Goal: Information Seeking & Learning: Find contact information

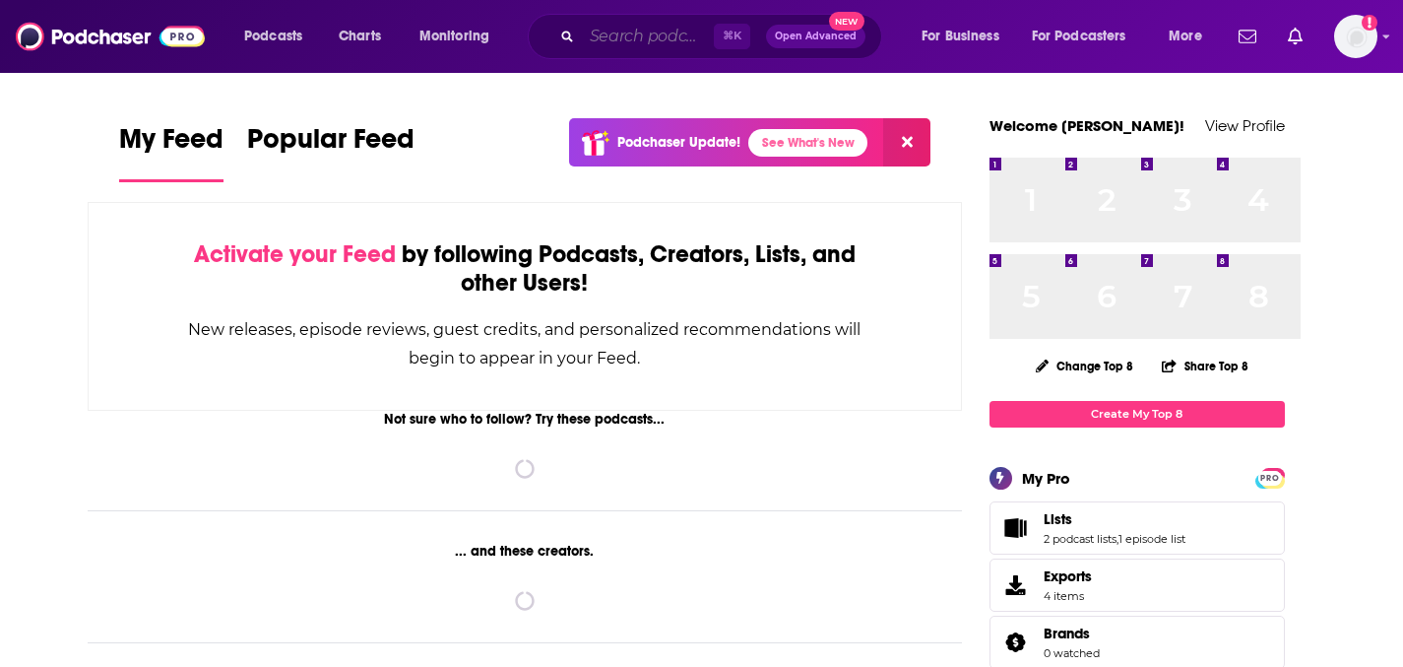
click at [714, 39] on input "Search podcasts, credits, & more..." at bounding box center [648, 37] width 132 height 32
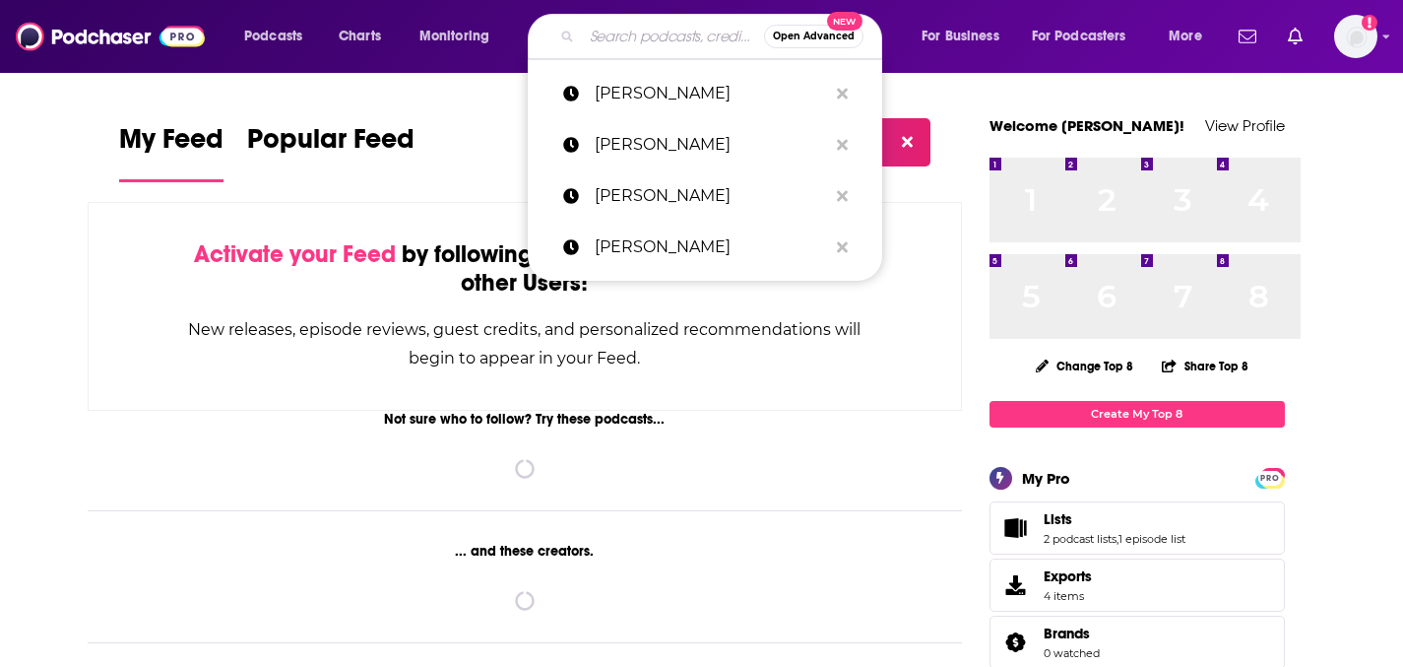
paste input "King Dems Podcast:"
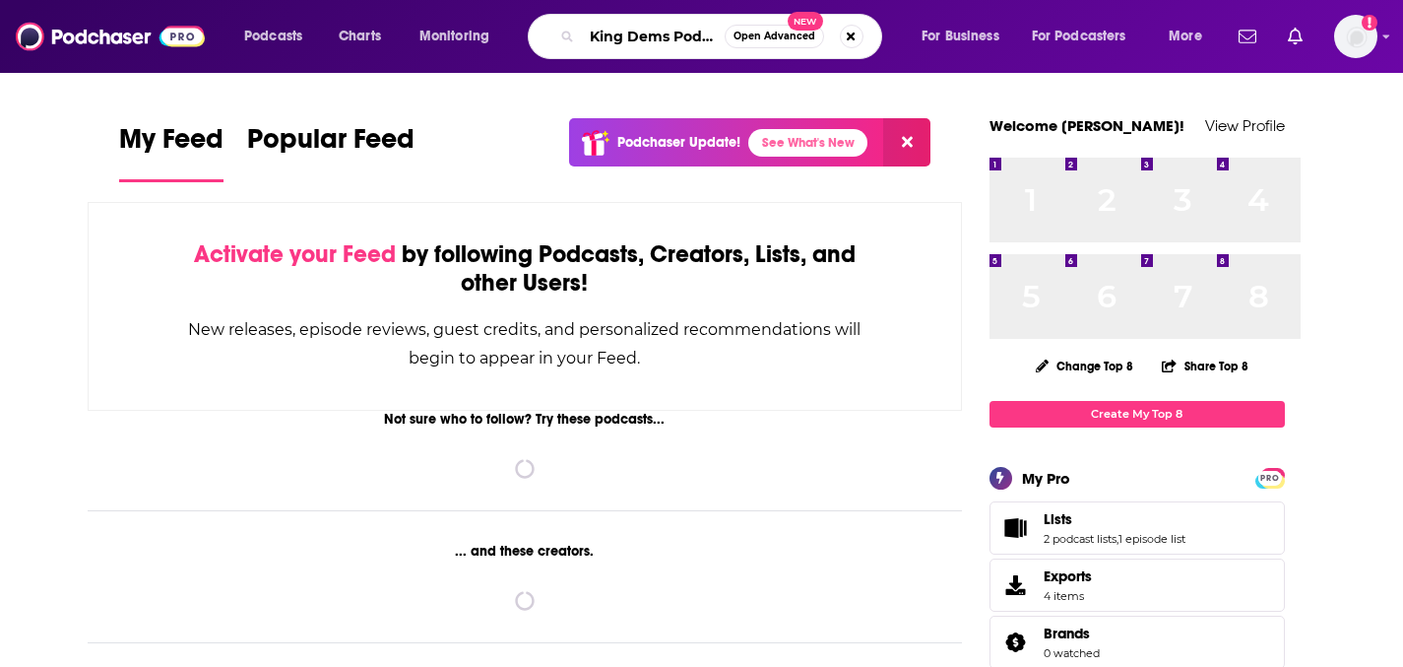
scroll to position [0, 131]
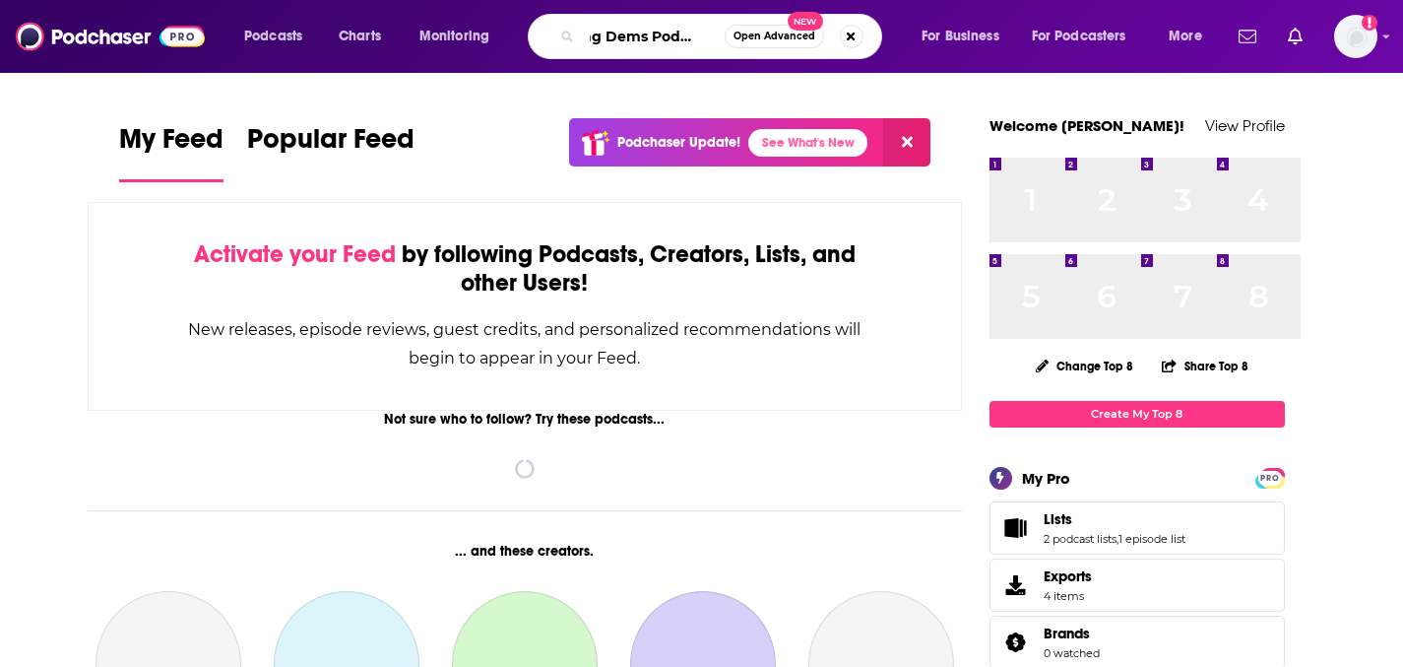
type input "King Dems Podcast:"
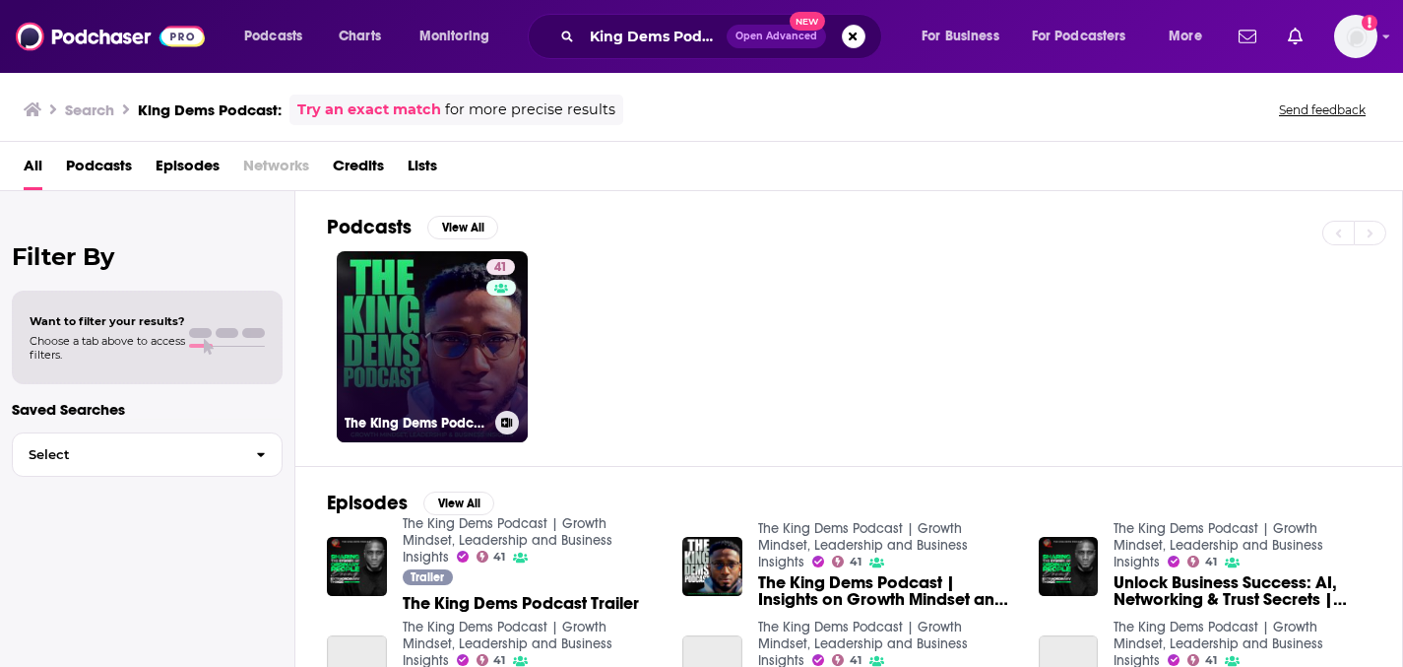
click at [528, 393] on link "41 The King Dems Podcast | Growth Mindset, Leadership and Business Insights" at bounding box center [432, 346] width 191 height 191
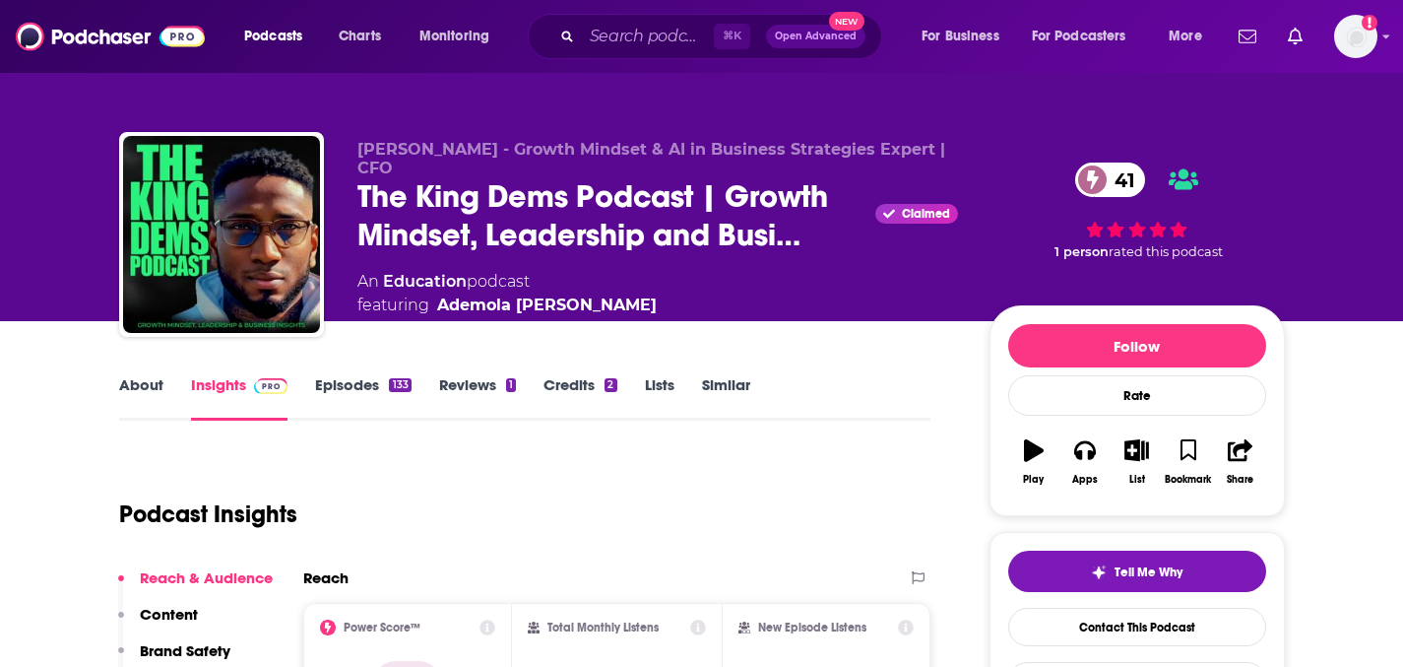
click at [345, 421] on link "Episodes 133" at bounding box center [363, 397] width 96 height 45
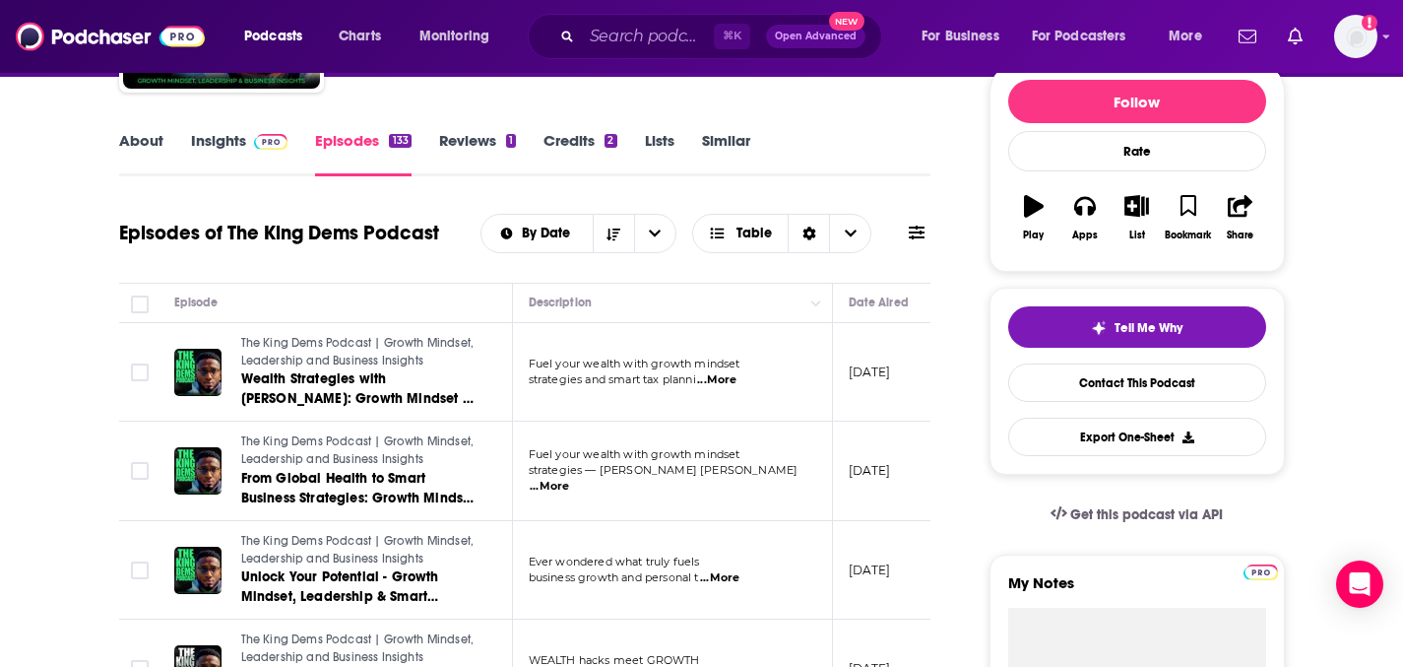
scroll to position [251, 0]
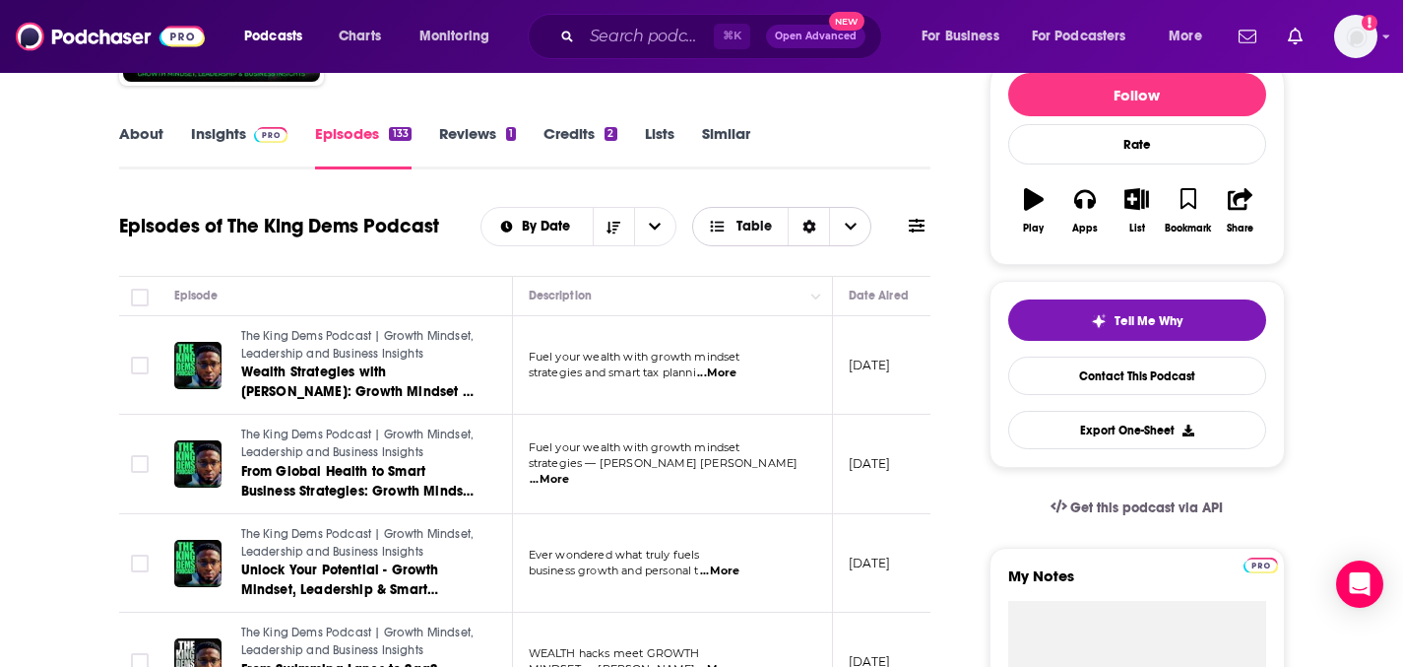
click at [735, 233] on span "Choose View" at bounding box center [722, 227] width 26 height 14
click at [734, 275] on span "Choose View" at bounding box center [721, 262] width 26 height 25
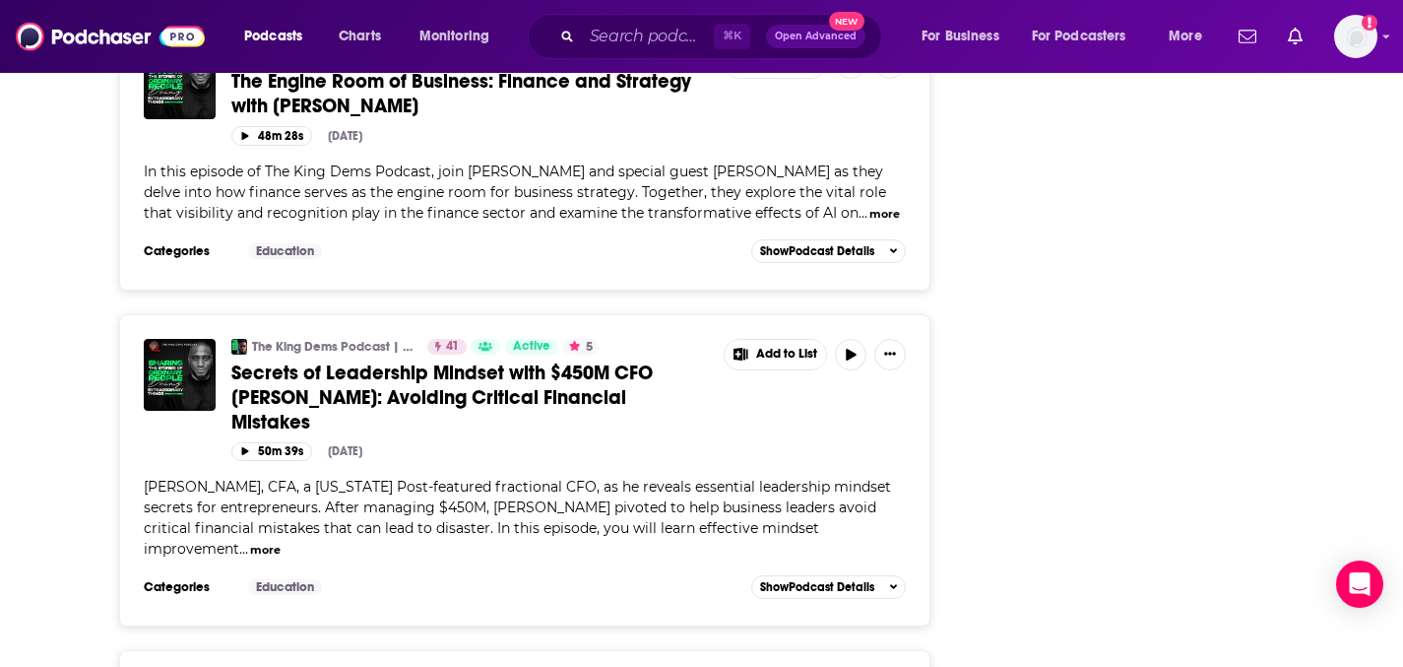
scroll to position [5044, 0]
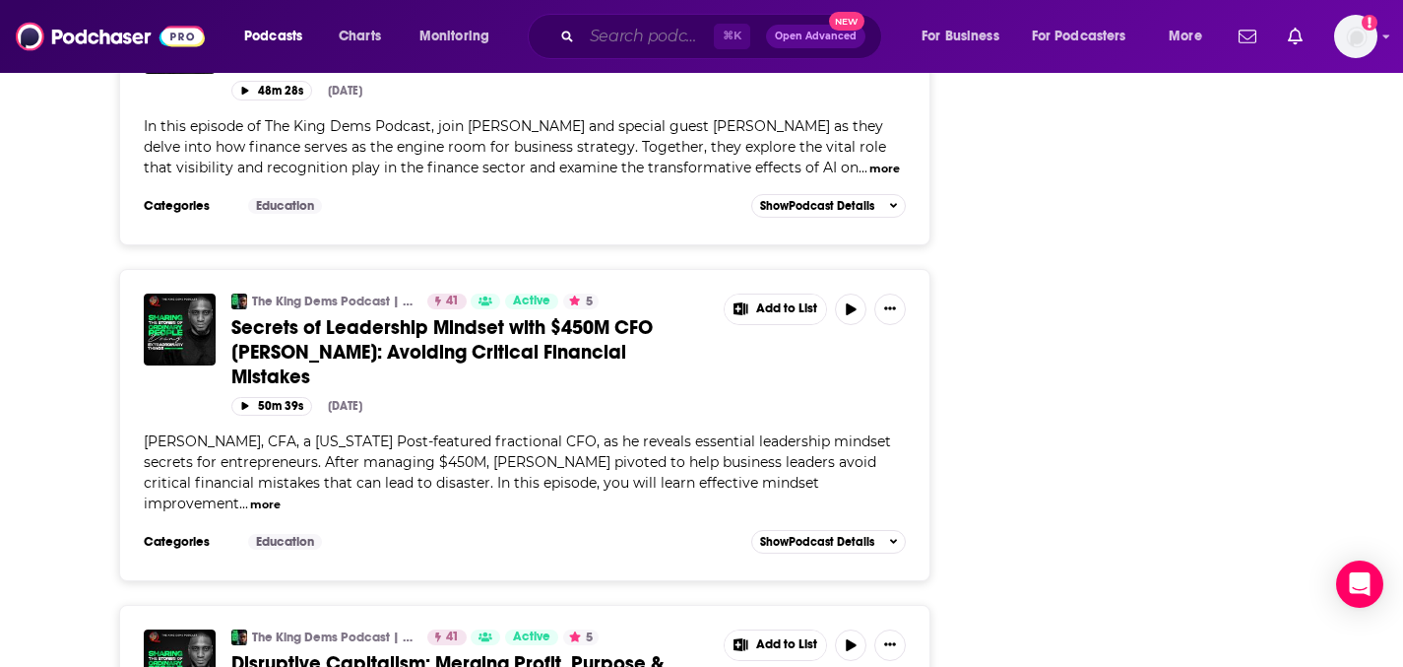
click at [703, 43] on input "Search podcasts, credits, & more..." at bounding box center [648, 37] width 132 height 32
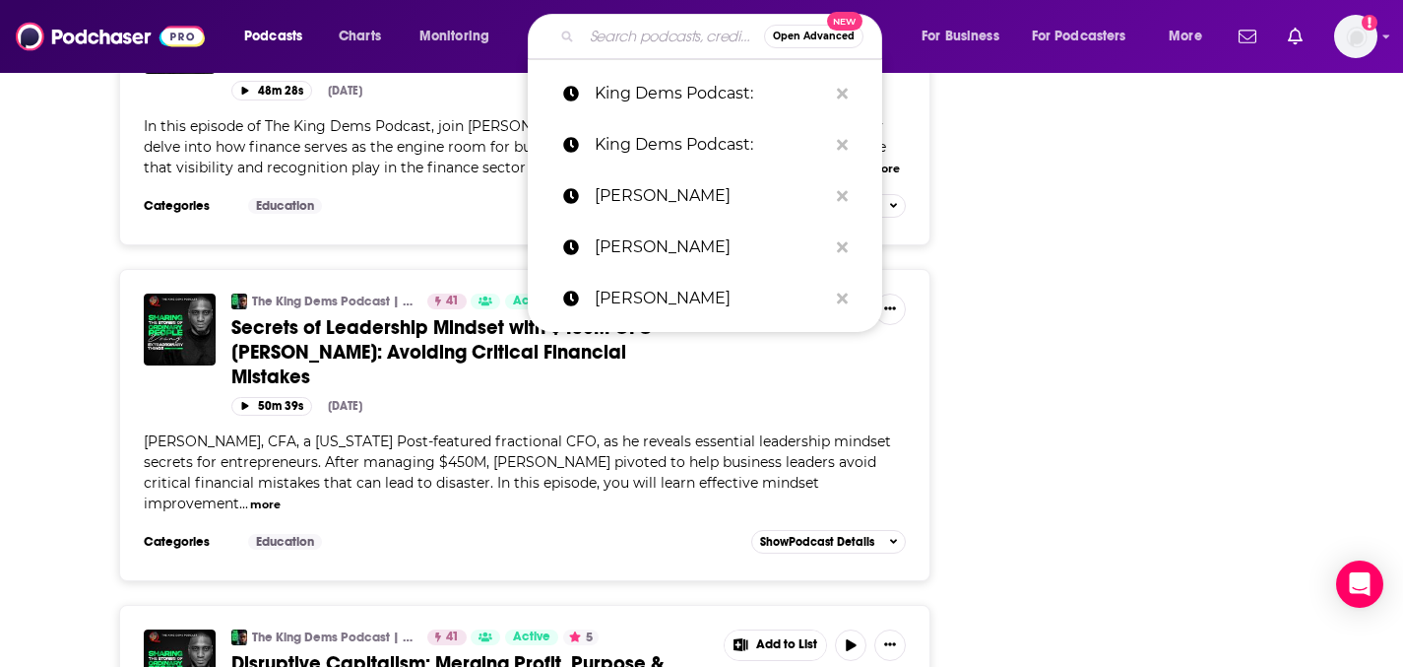
paste input "Latent Space"
type input "Latent Space"
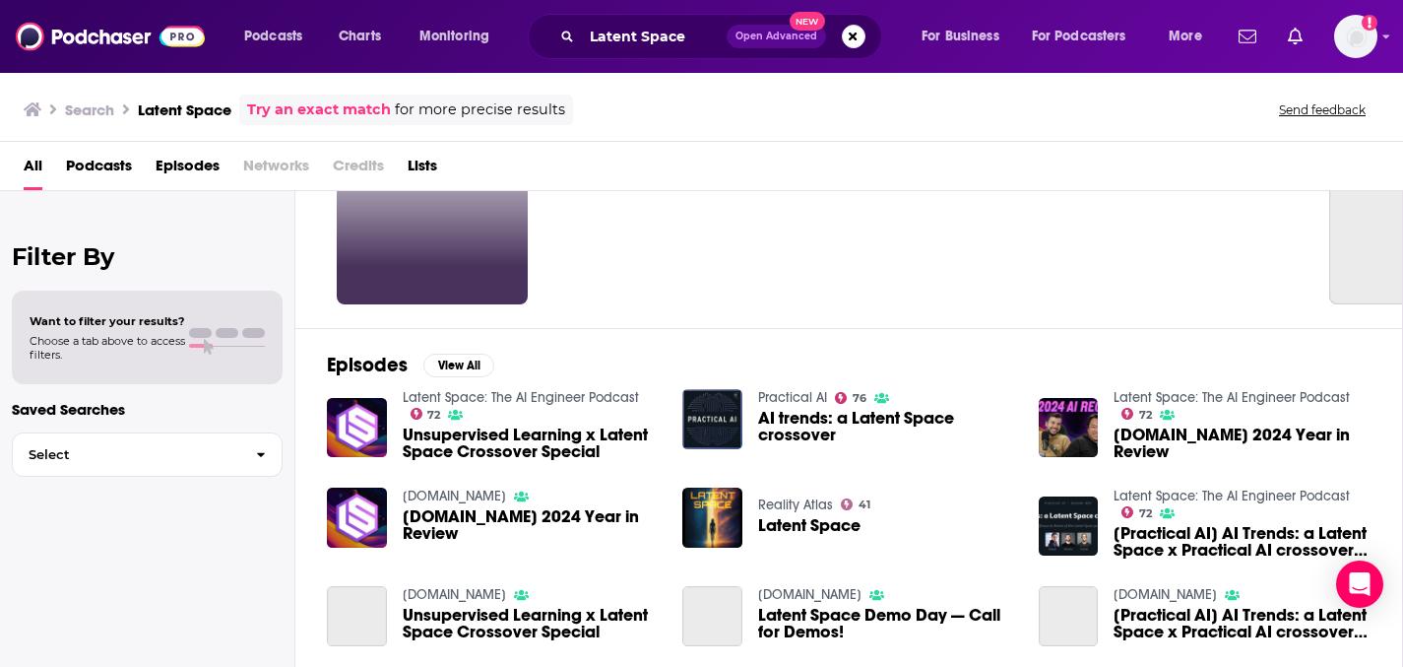
scroll to position [135, 0]
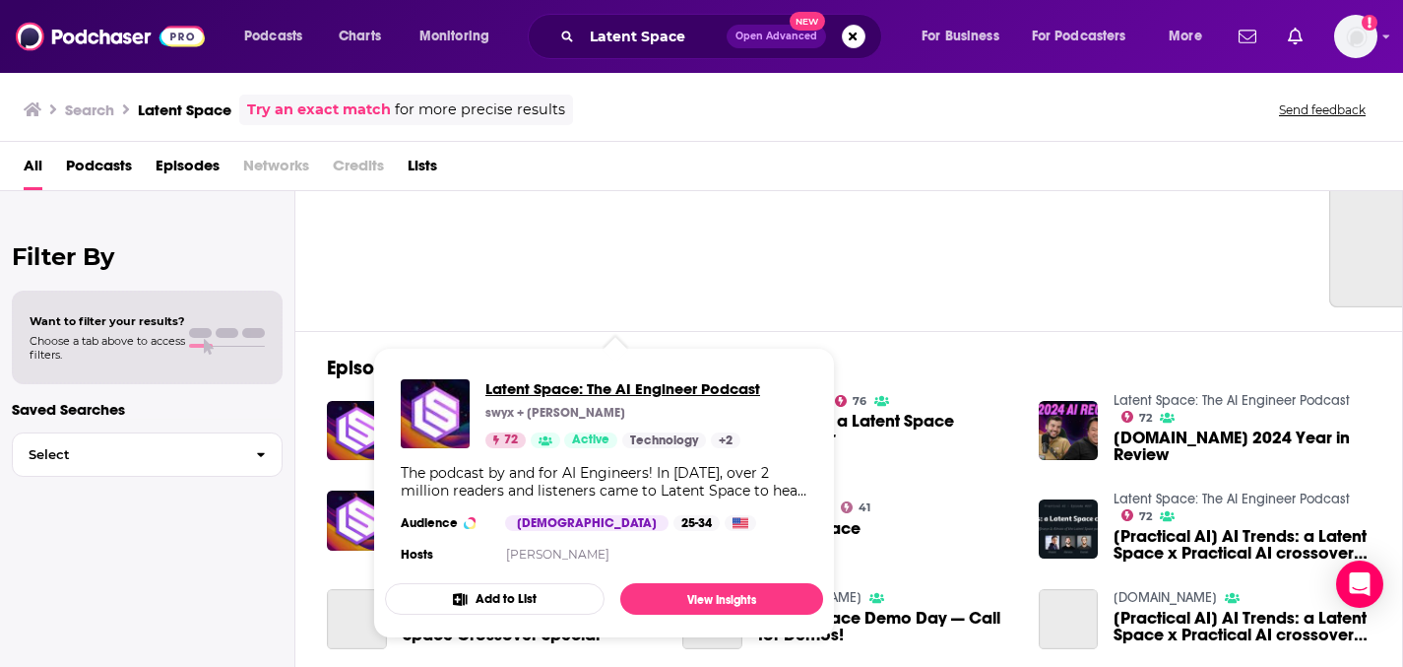
click at [554, 398] on span "Latent Space: The AI Engineer Podcast" at bounding box center [623, 388] width 275 height 19
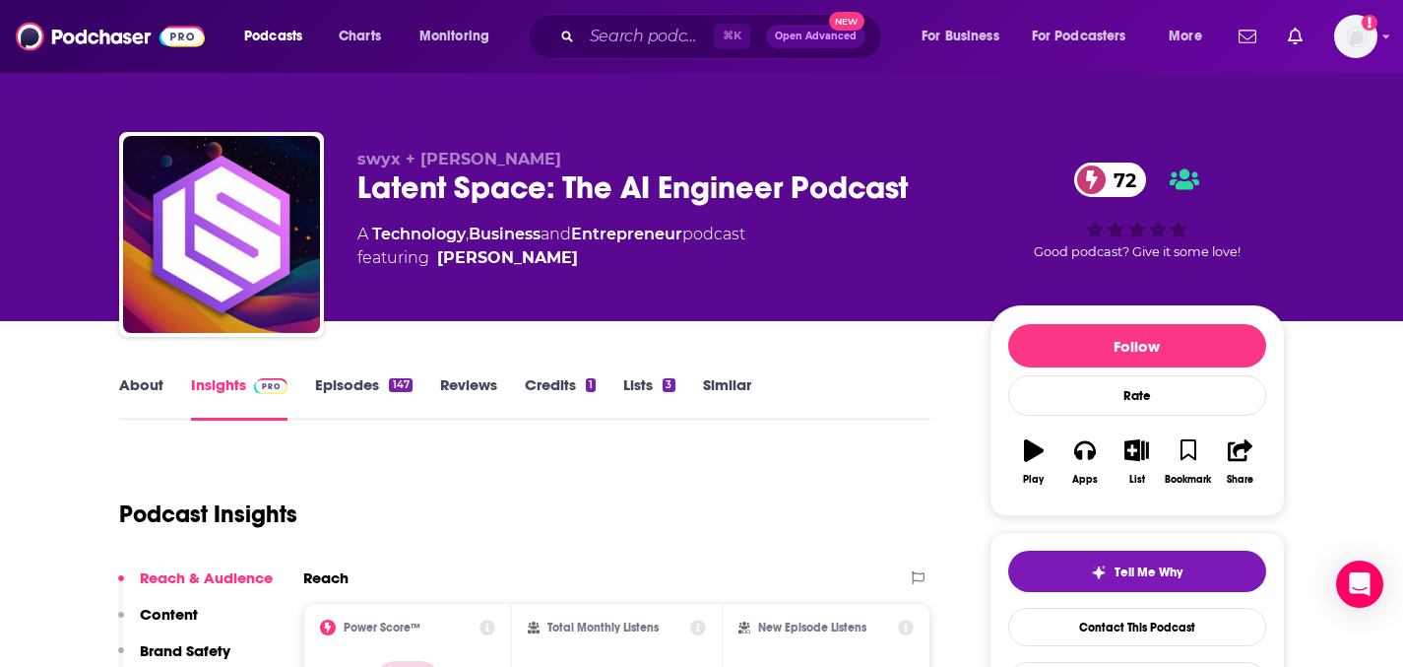
click at [363, 421] on link "Episodes 147" at bounding box center [363, 397] width 97 height 45
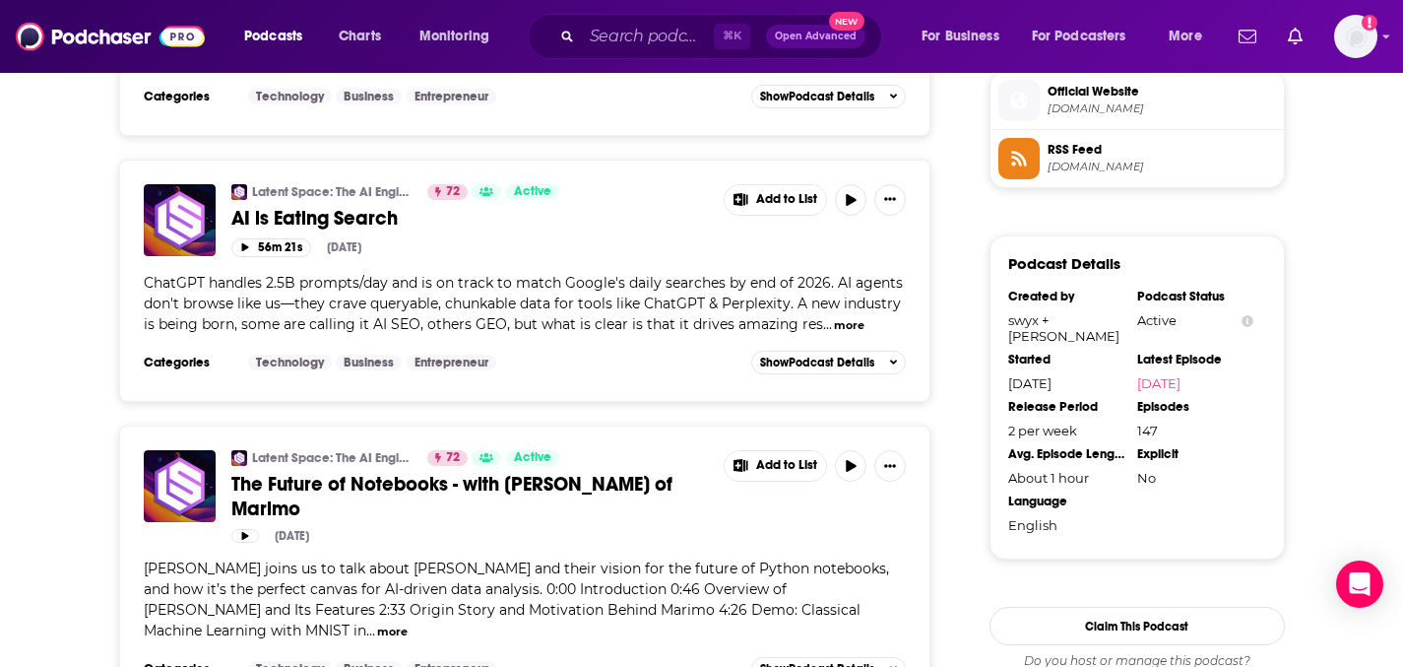
scroll to position [1648, 0]
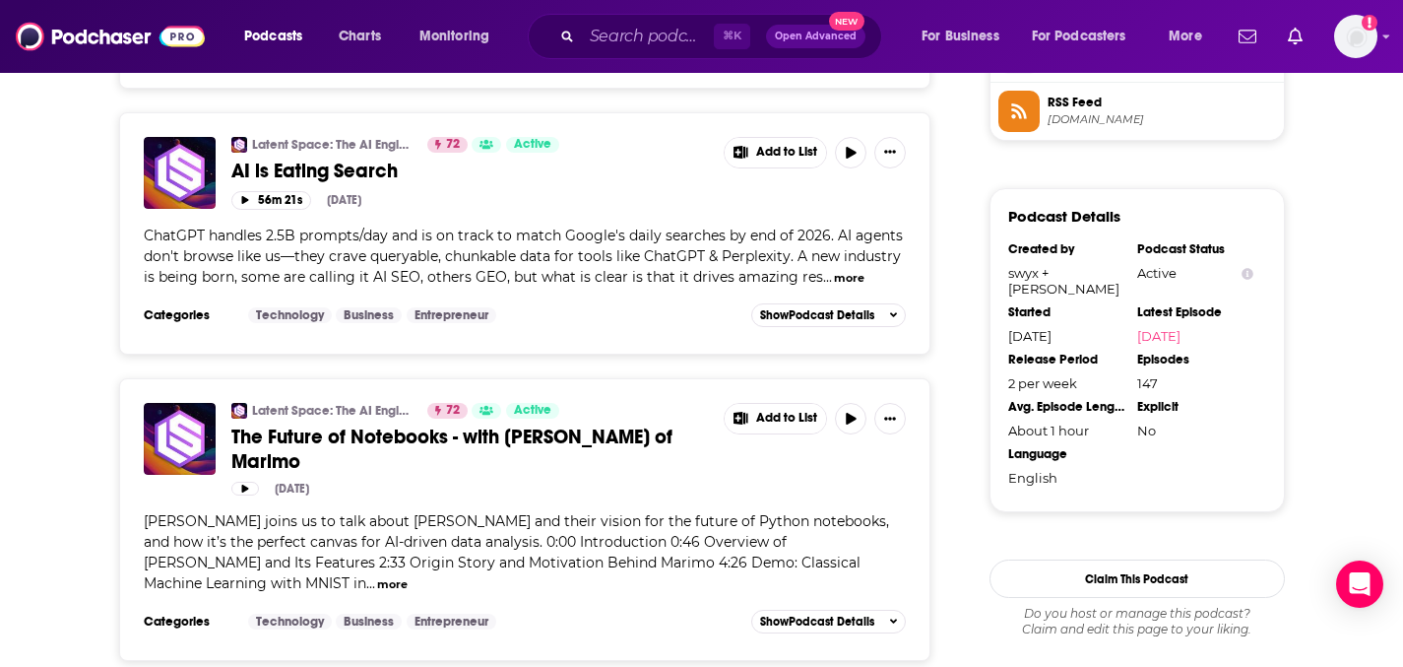
click at [1201, 53] on span "Official Website" at bounding box center [1162, 44] width 228 height 18
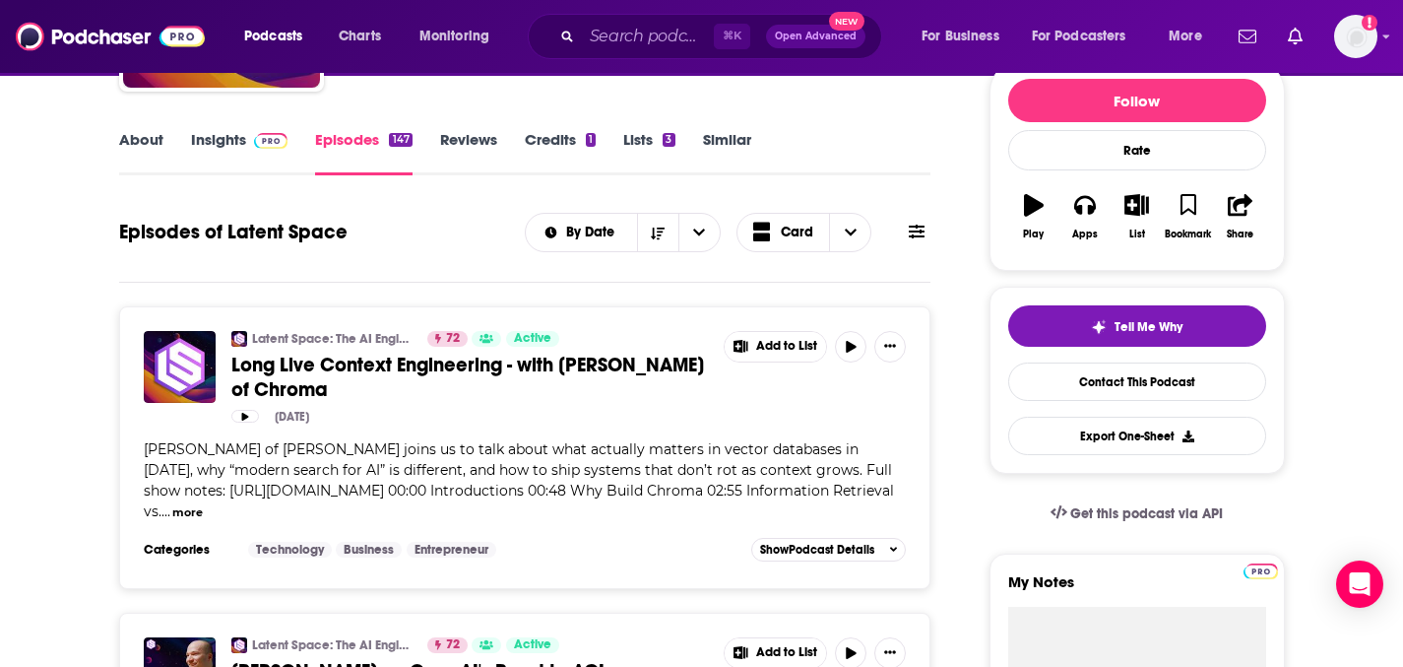
scroll to position [0, 0]
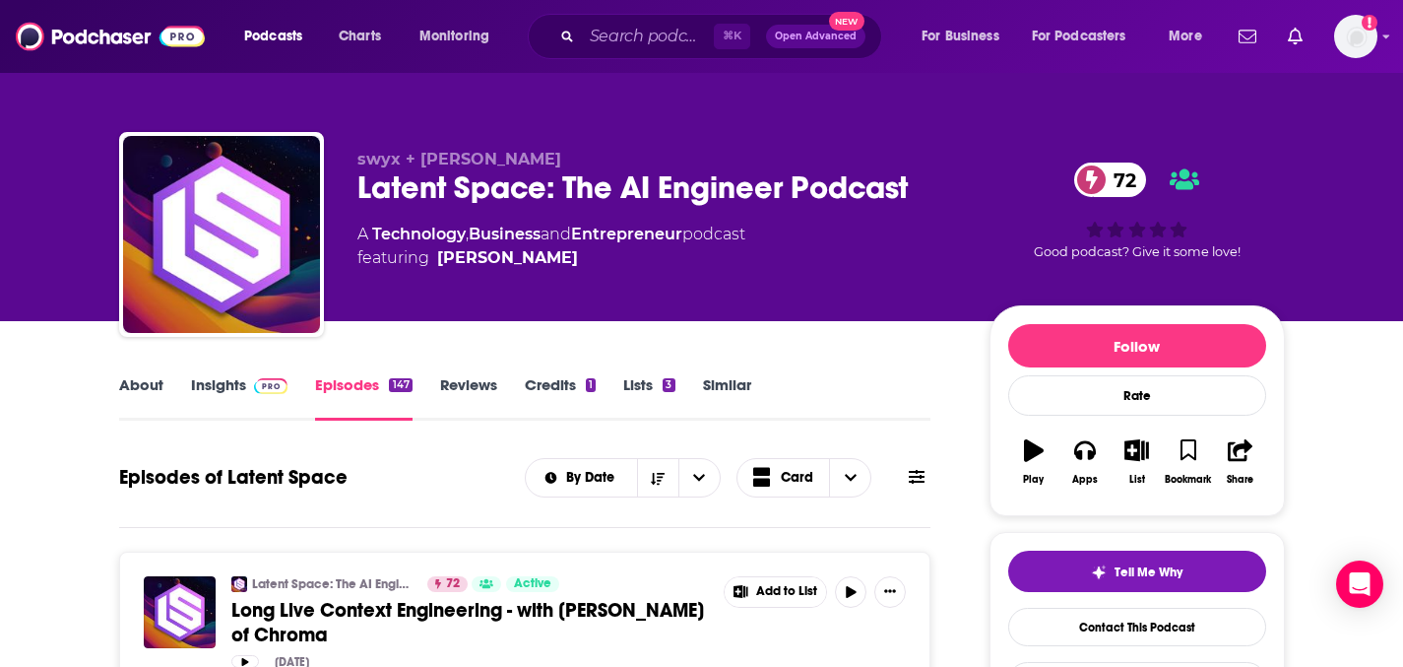
click at [191, 421] on link "Insights" at bounding box center [240, 397] width 98 height 45
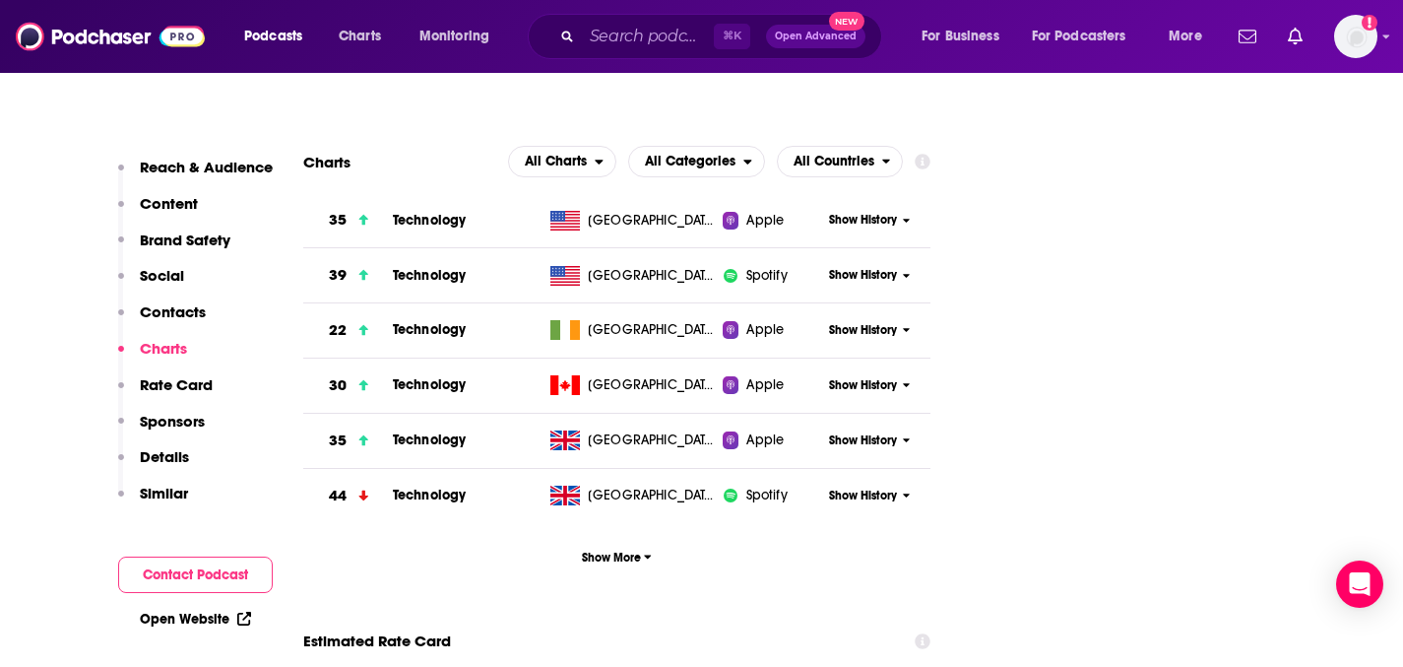
scroll to position [2701, 0]
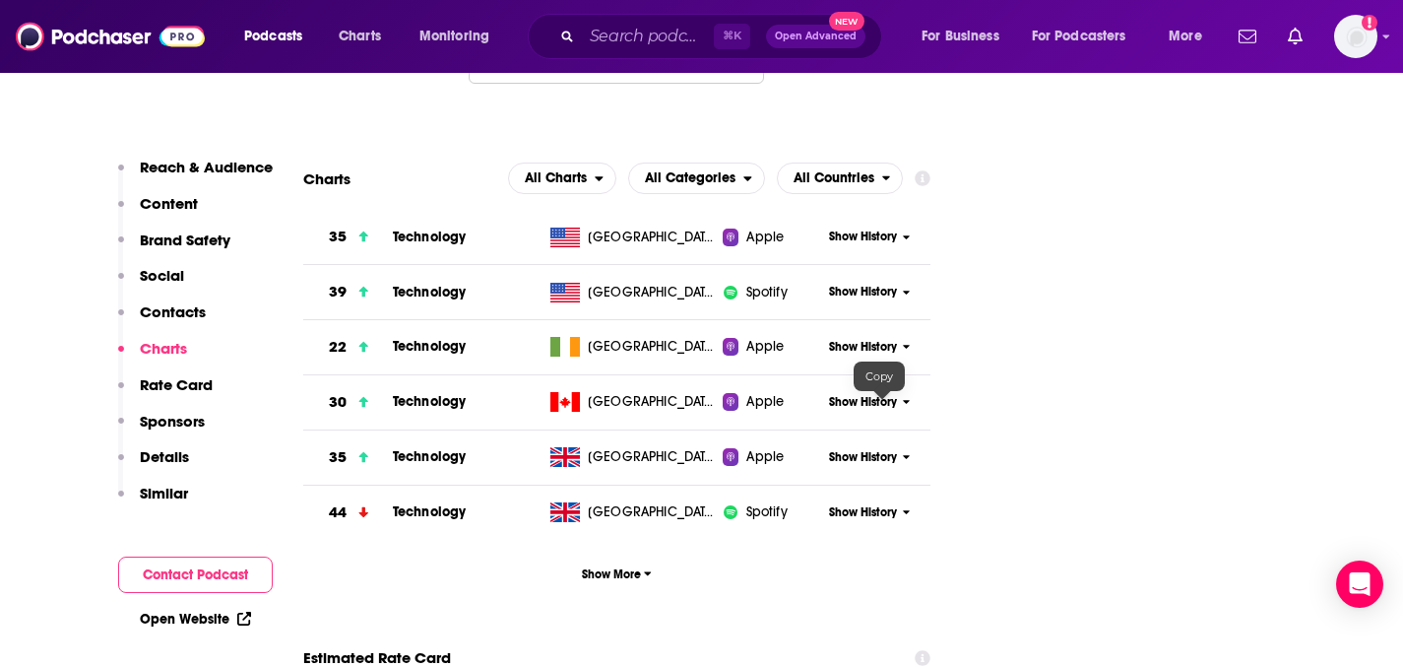
drag, startPoint x: 516, startPoint y: 430, endPoint x: 411, endPoint y: 430, distance: 105.4
copy p "[PERSON_NAME]"
click at [700, 30] on input "Search podcasts, credits, & more..." at bounding box center [648, 37] width 132 height 32
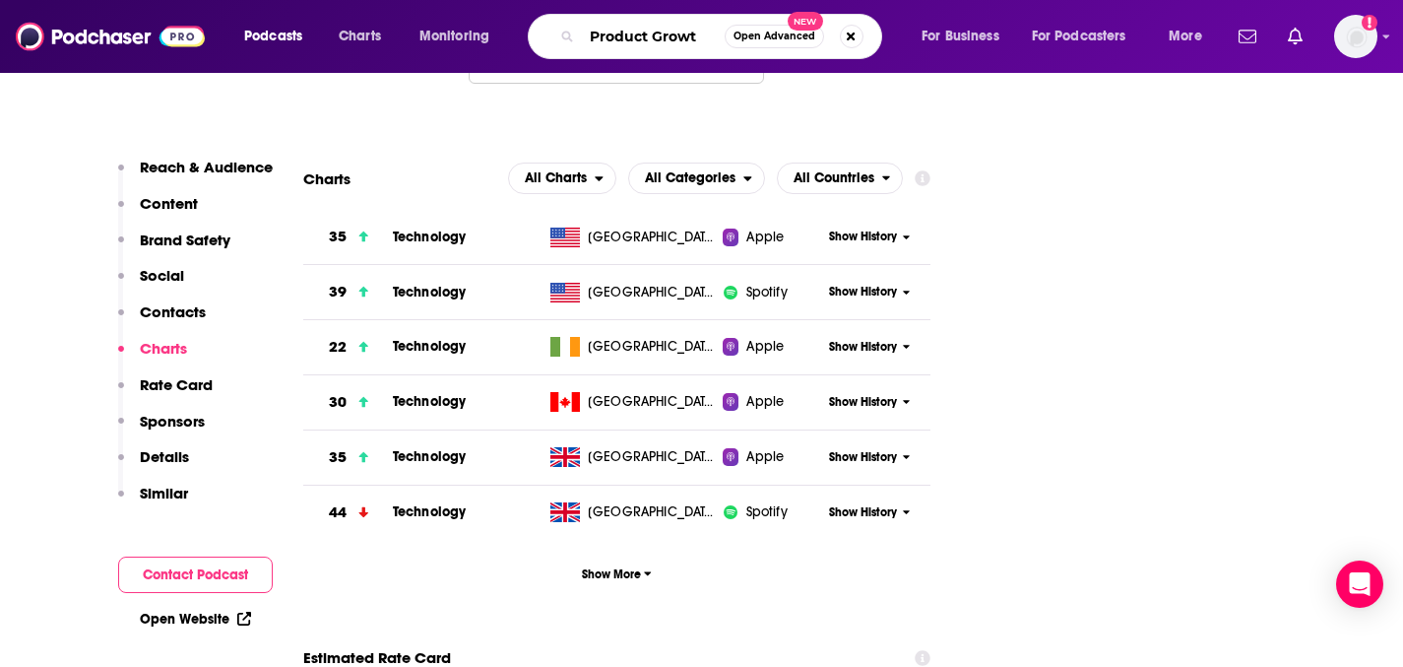
type input "Product Growth"
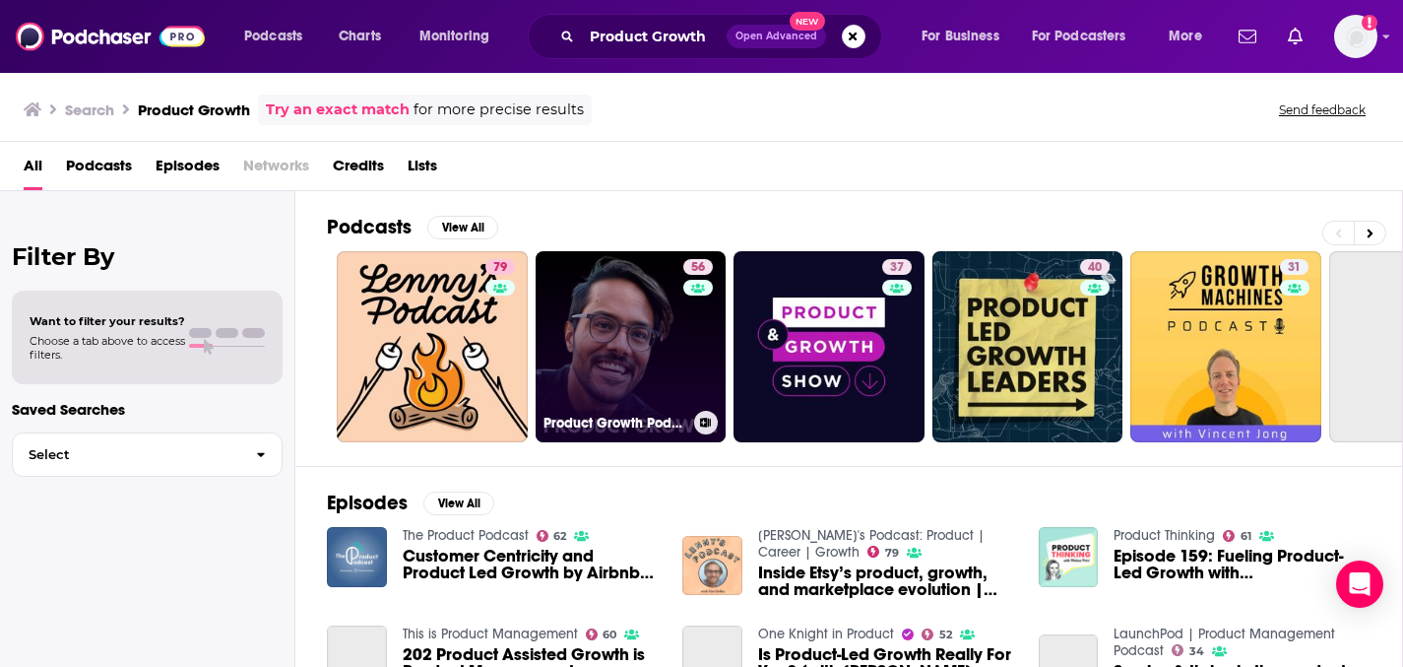
click at [719, 398] on link "56 Product Growth Podcast" at bounding box center [631, 346] width 191 height 191
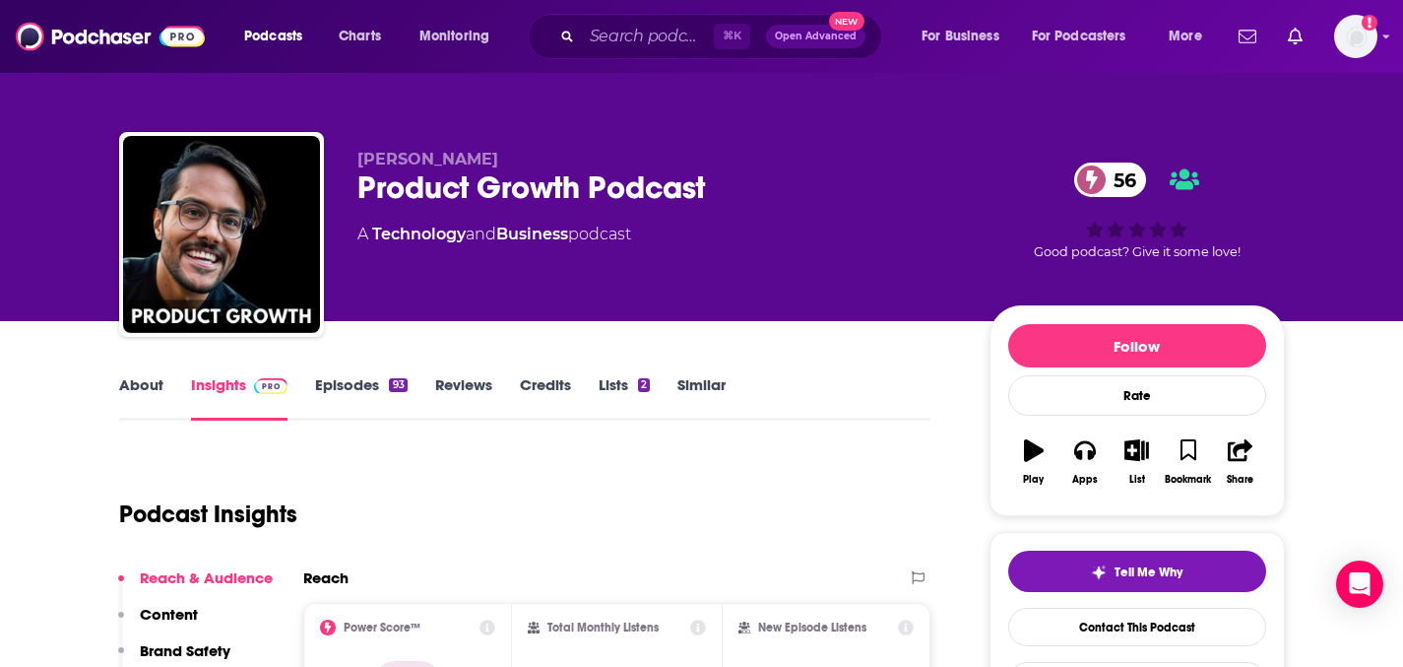
click at [358, 421] on link "Episodes 93" at bounding box center [361, 397] width 92 height 45
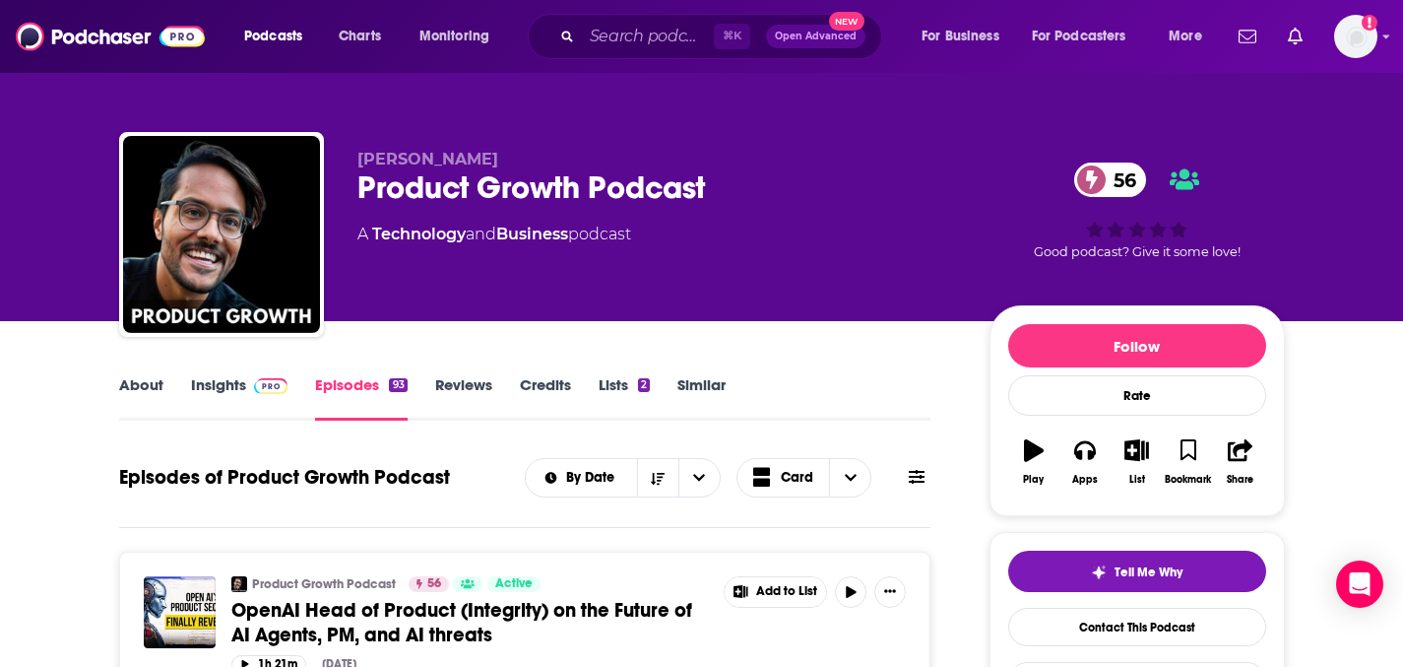
click at [119, 421] on link "About" at bounding box center [141, 397] width 44 height 45
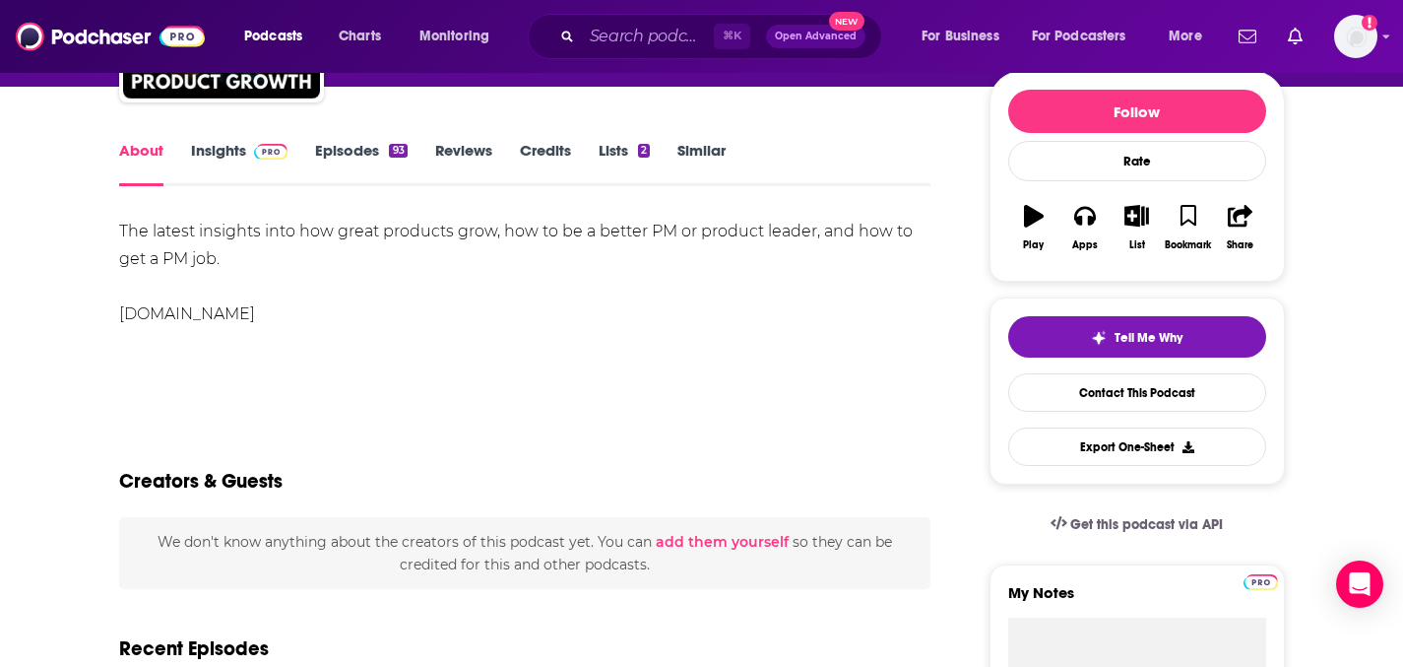
scroll to position [243, 0]
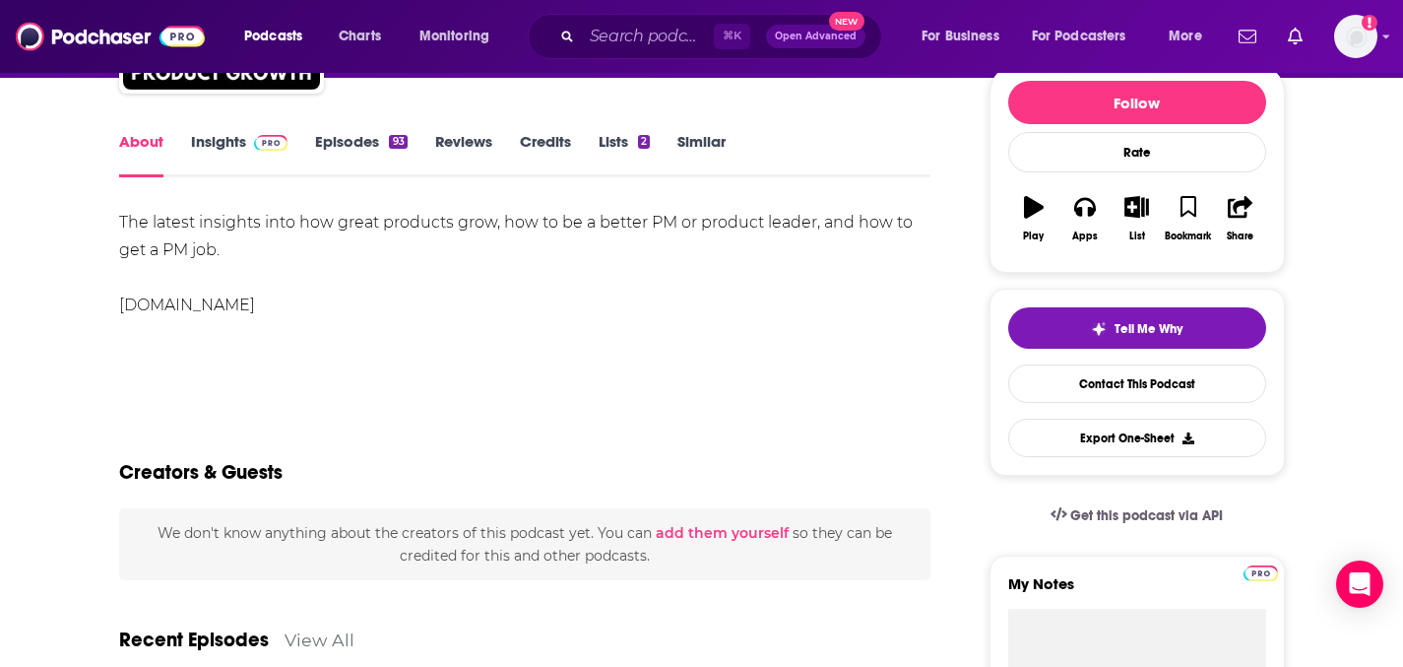
click at [255, 314] on link "[DOMAIN_NAME]" at bounding box center [187, 304] width 136 height 19
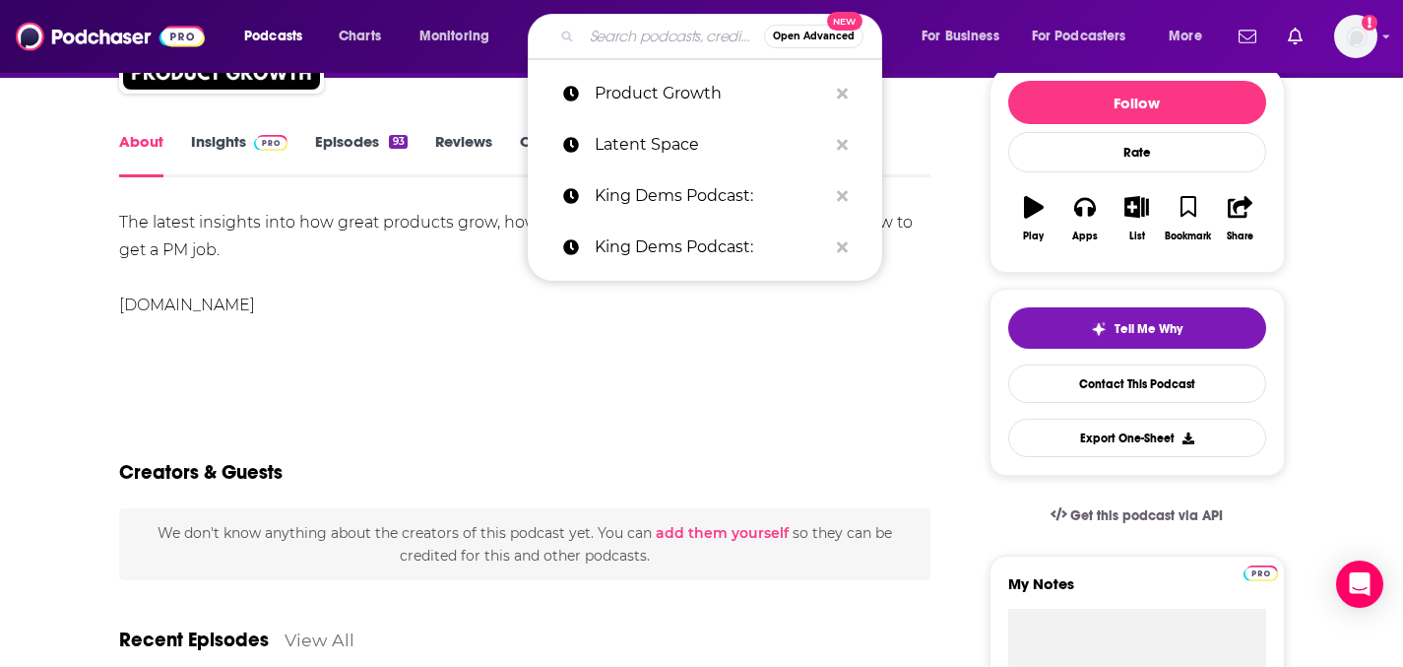
click at [698, 45] on input "Search podcasts, credits, & more..." at bounding box center [673, 37] width 182 height 32
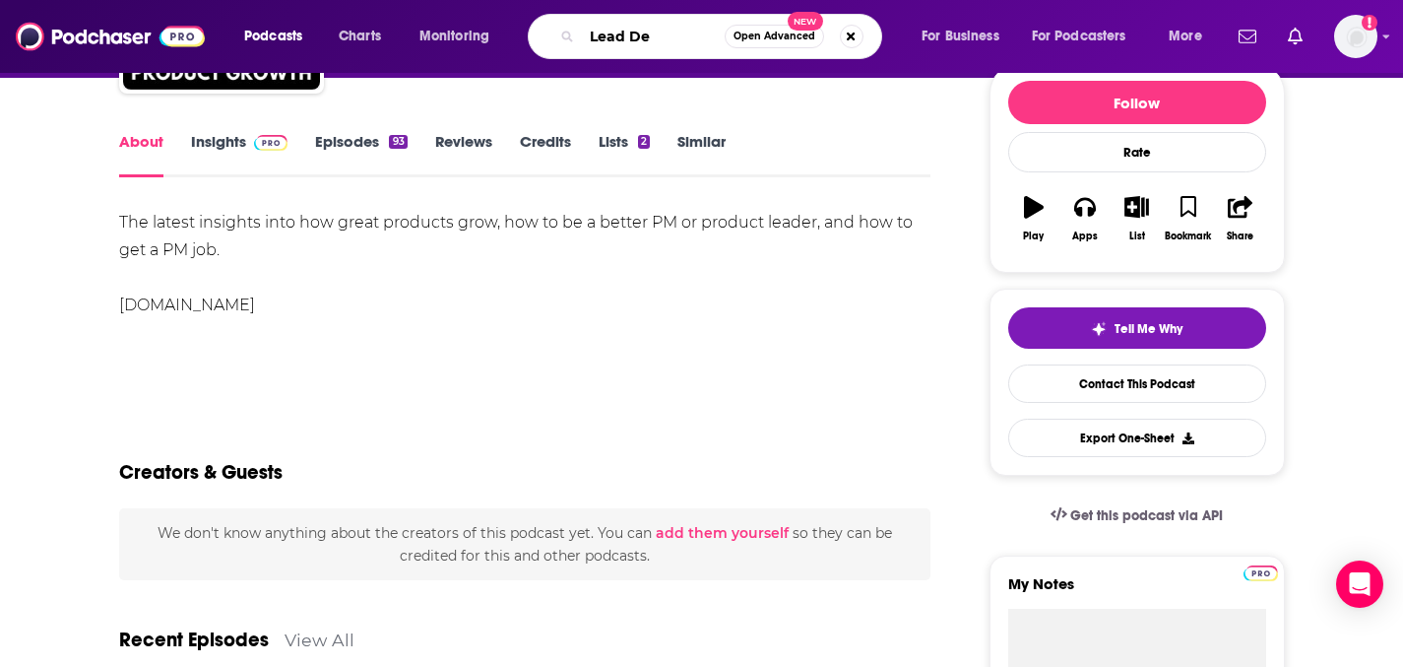
type input "Lead Dev"
